Goal: Information Seeking & Learning: Learn about a topic

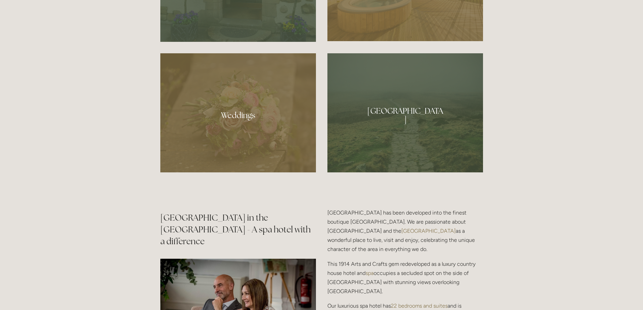
scroll to position [675, 0]
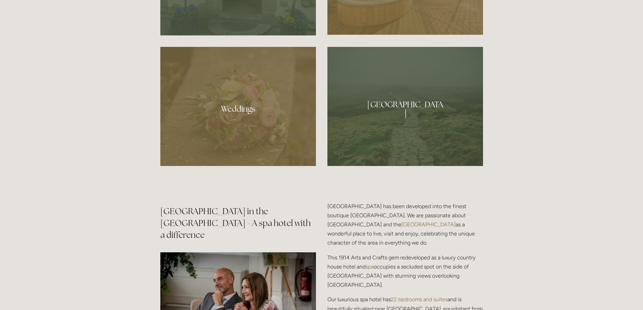
click at [405, 113] on div at bounding box center [405, 106] width 156 height 119
click at [406, 117] on div at bounding box center [405, 106] width 156 height 119
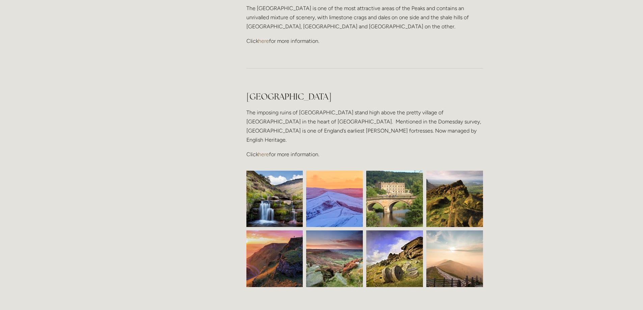
scroll to position [1688, 0]
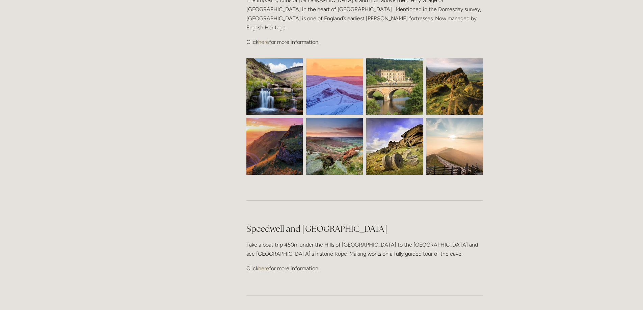
click at [287, 264] on p "Click here for more information." at bounding box center [364, 268] width 237 height 9
click at [263, 265] on link "here" at bounding box center [263, 268] width 11 height 6
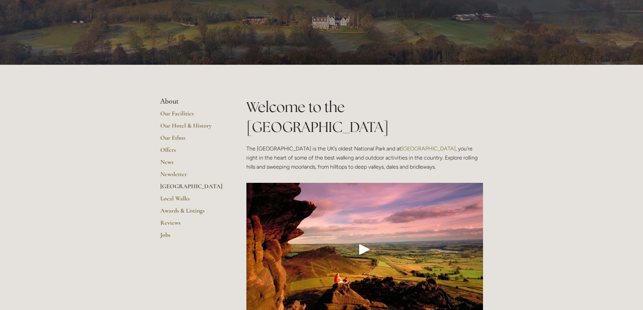
scroll to position [0, 0]
